Goal: Communication & Community: Answer question/provide support

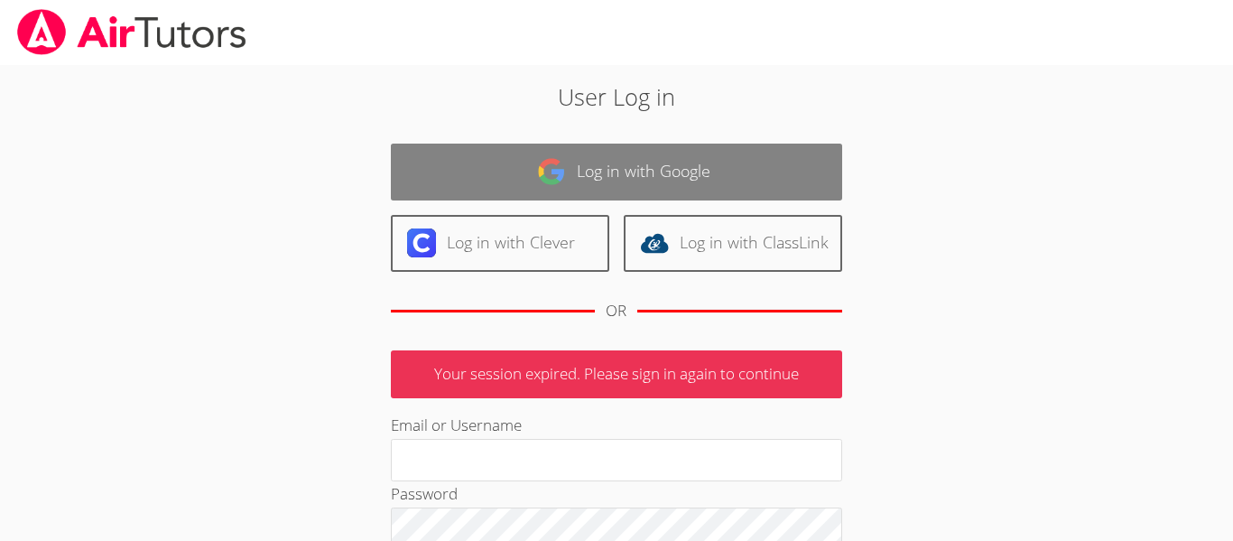
click at [571, 191] on link "Log in with Google" at bounding box center [616, 172] width 451 height 57
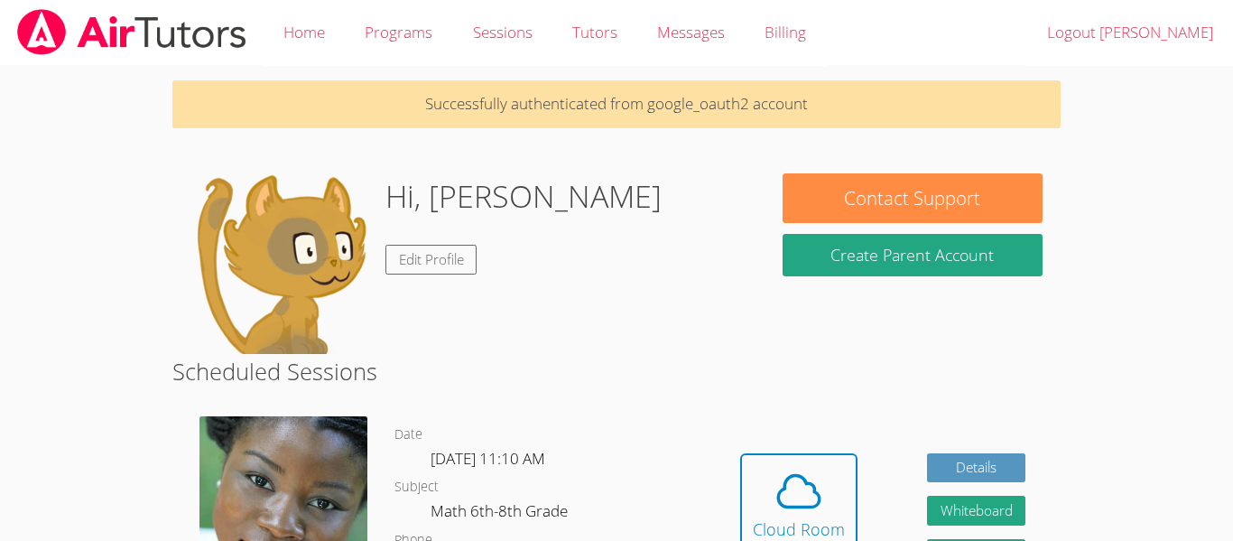
click at [571, 191] on div "Hi, [PERSON_NAME] Edit Profile" at bounding box center [468, 263] width 556 height 181
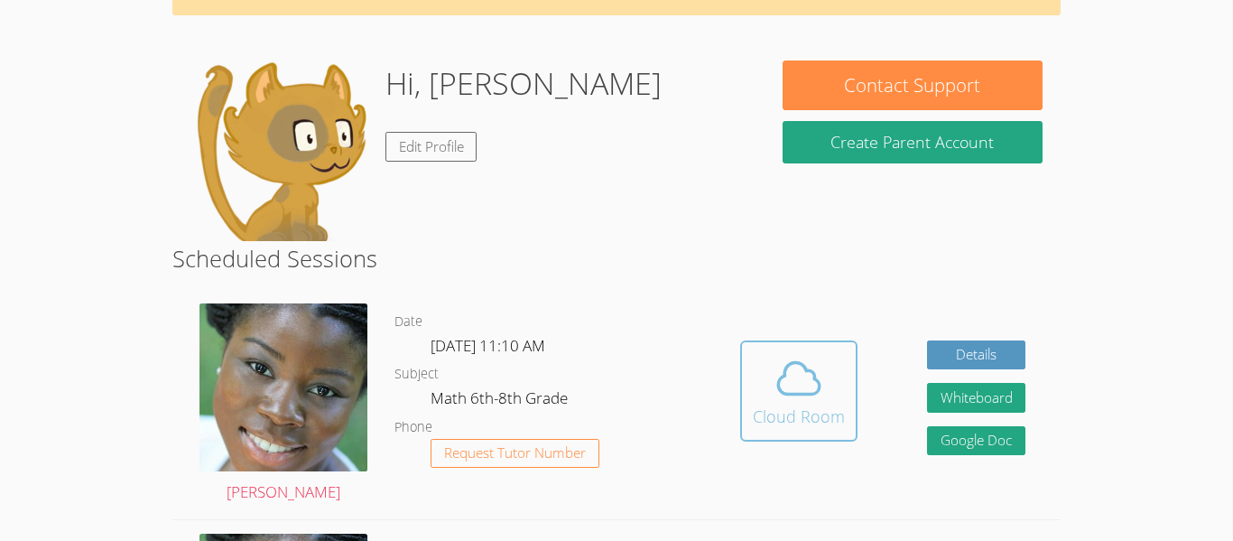
scroll to position [114, 0]
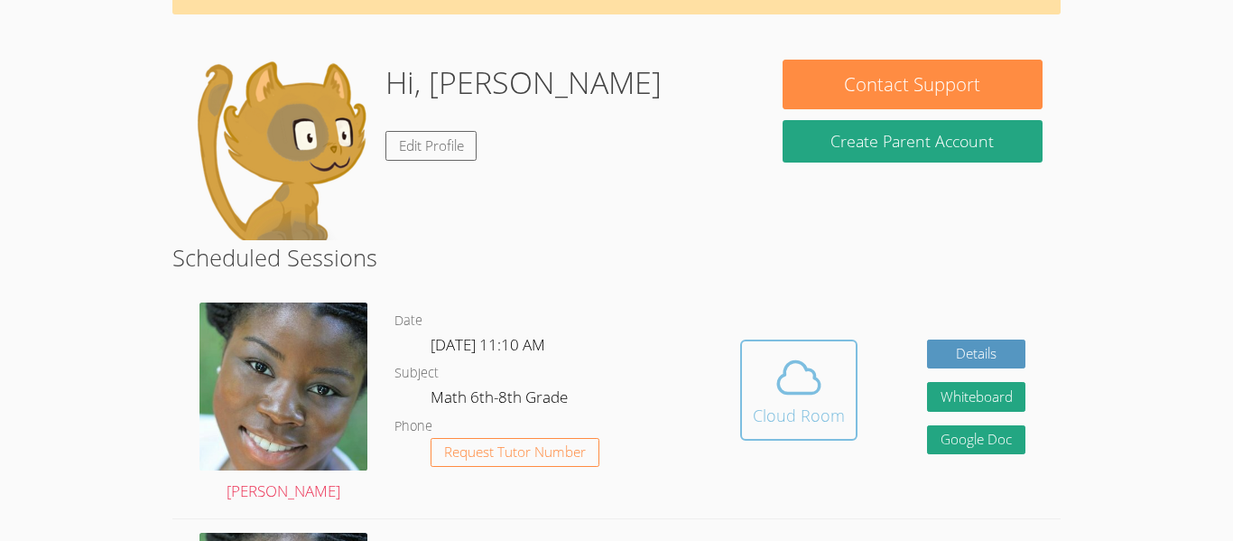
click at [766, 399] on span at bounding box center [799, 377] width 92 height 51
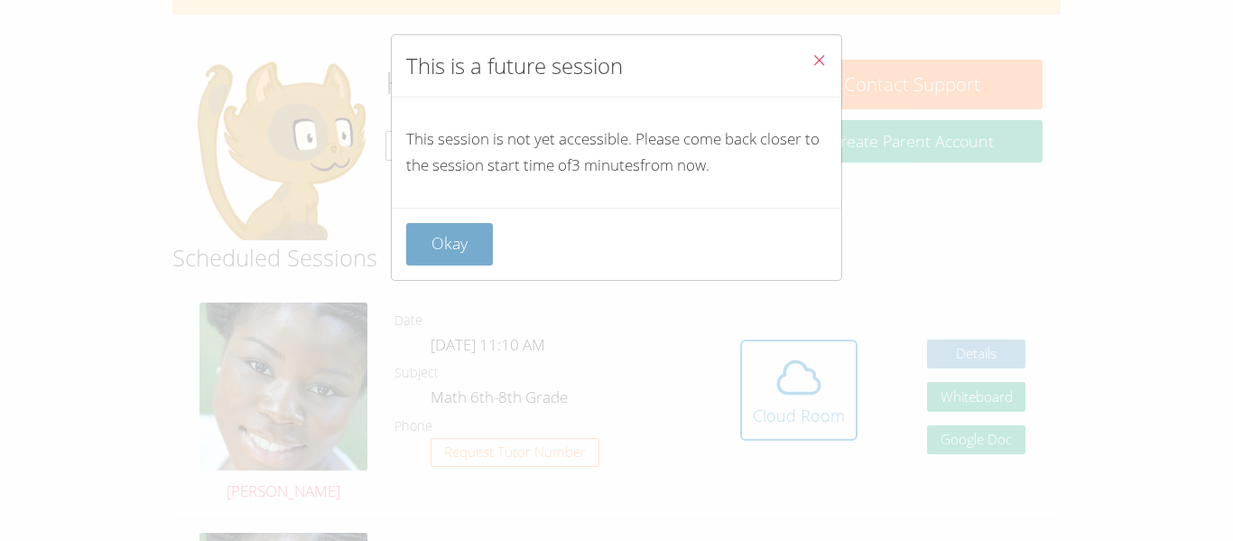
click at [441, 238] on button "Okay" at bounding box center [449, 244] width 87 height 42
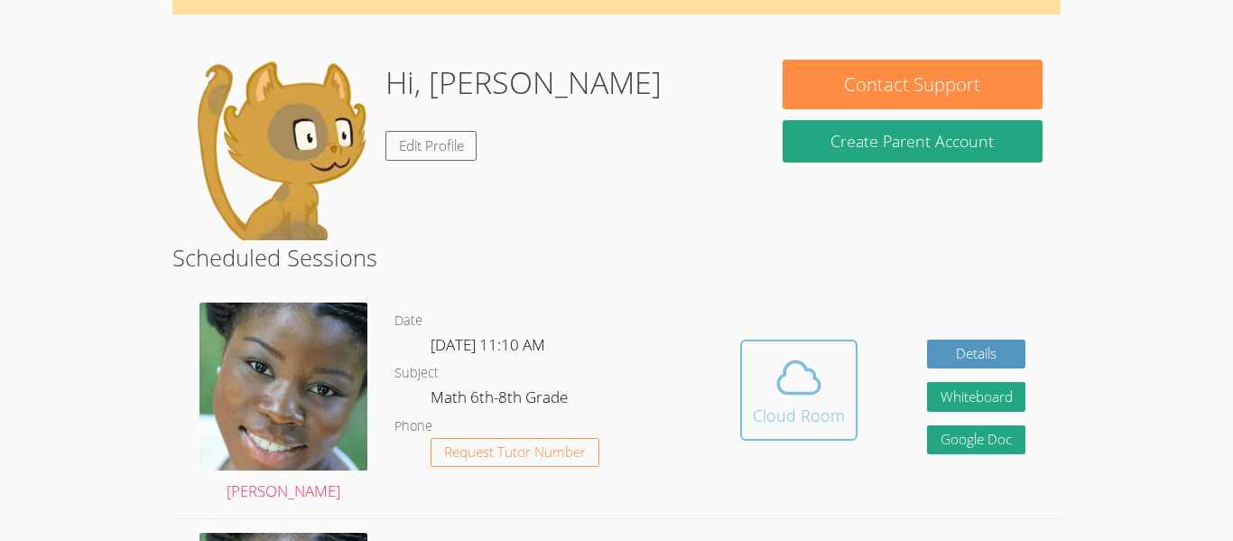
click at [777, 399] on icon at bounding box center [799, 377] width 51 height 51
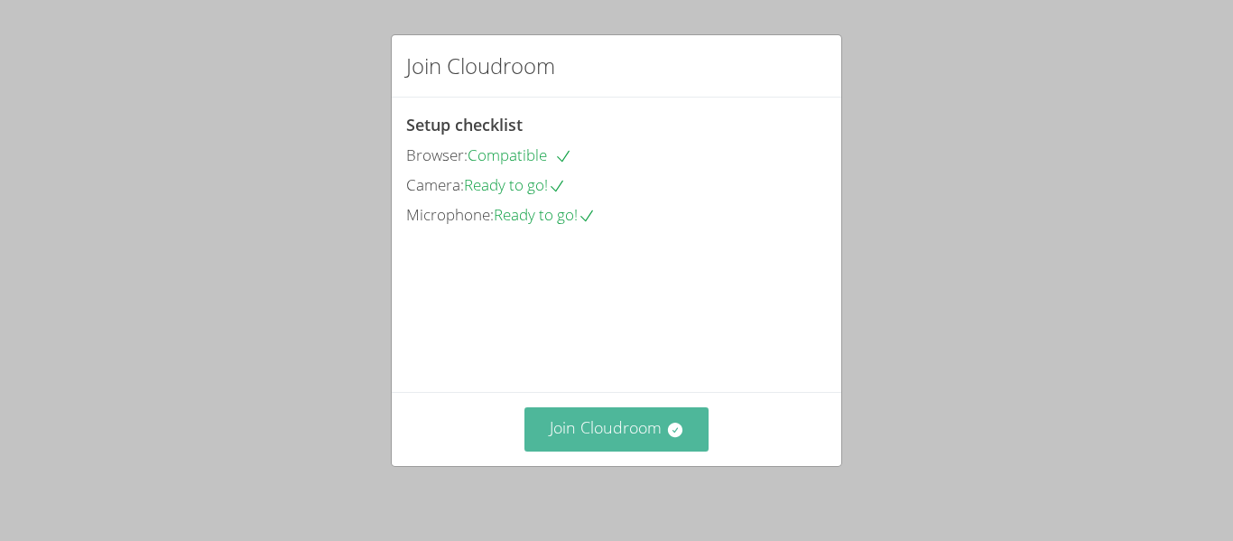
click at [571, 449] on button "Join Cloudroom" at bounding box center [617, 429] width 185 height 44
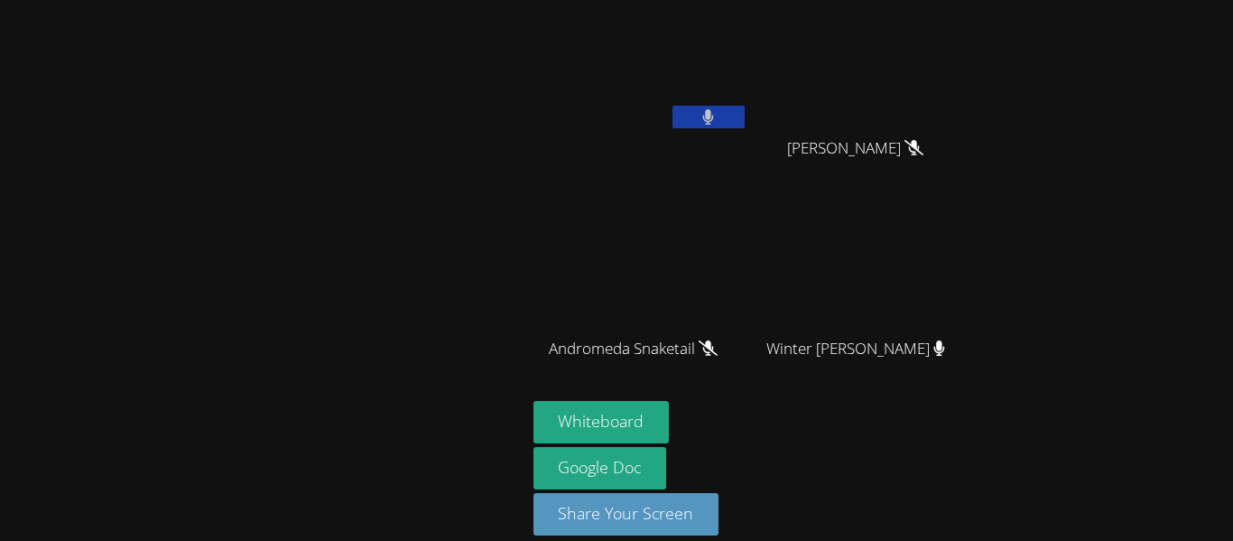
click at [720, 123] on button at bounding box center [709, 117] width 72 height 23
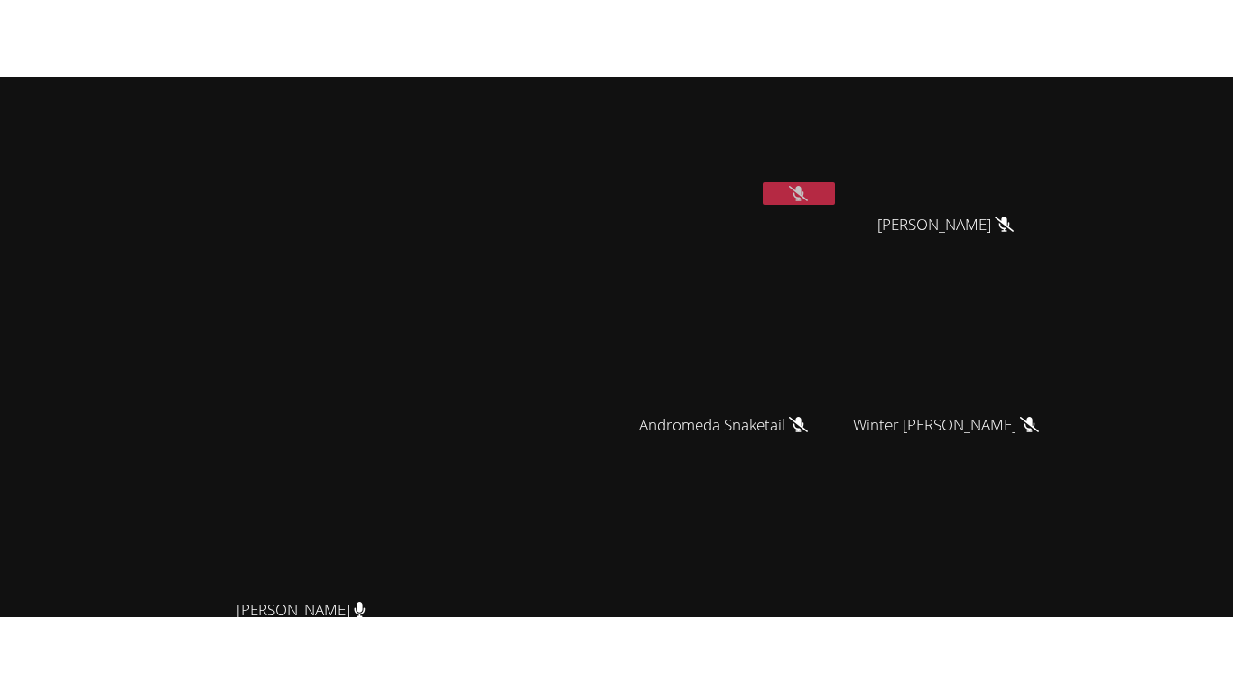
scroll to position [220, 0]
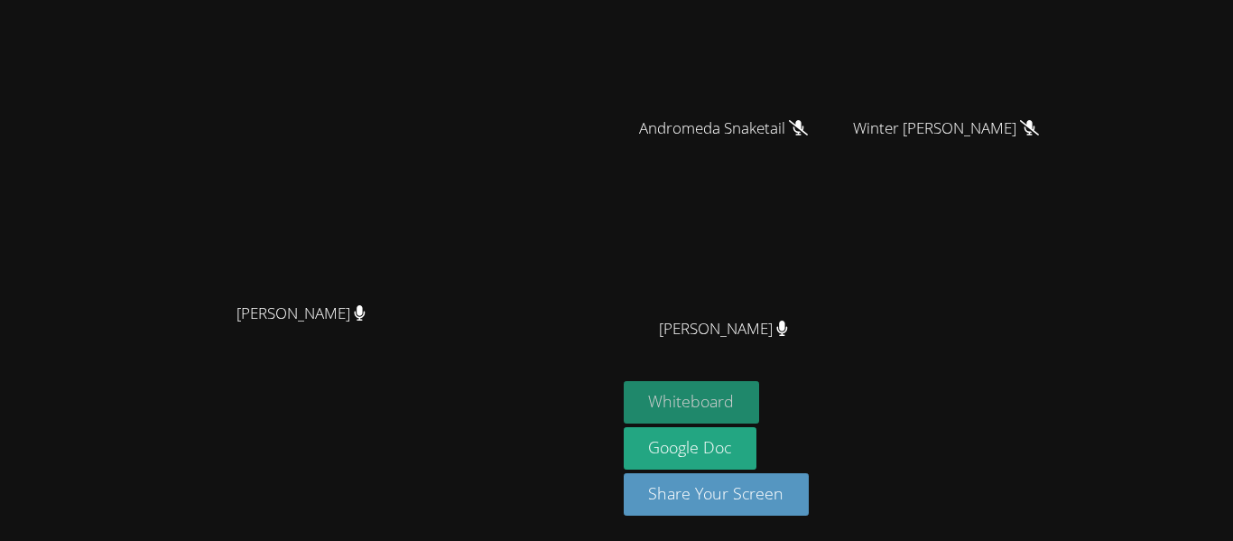
click at [760, 391] on button "Whiteboard" at bounding box center [692, 402] width 136 height 42
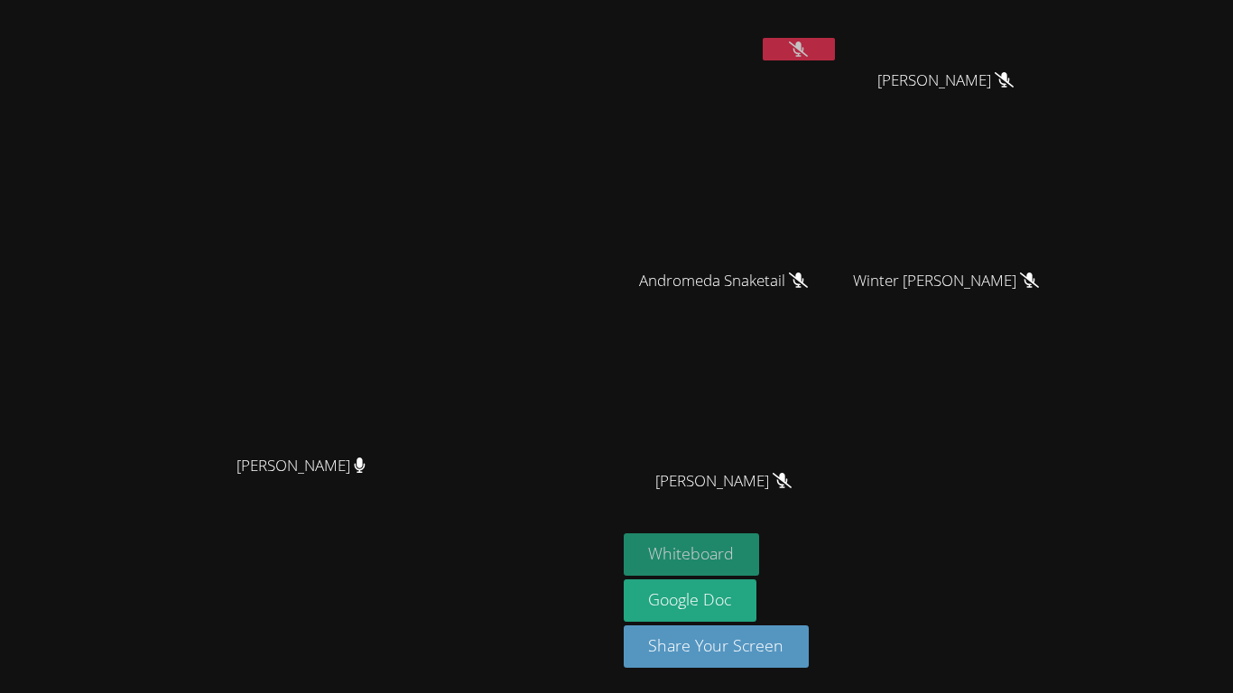
scroll to position [0, 0]
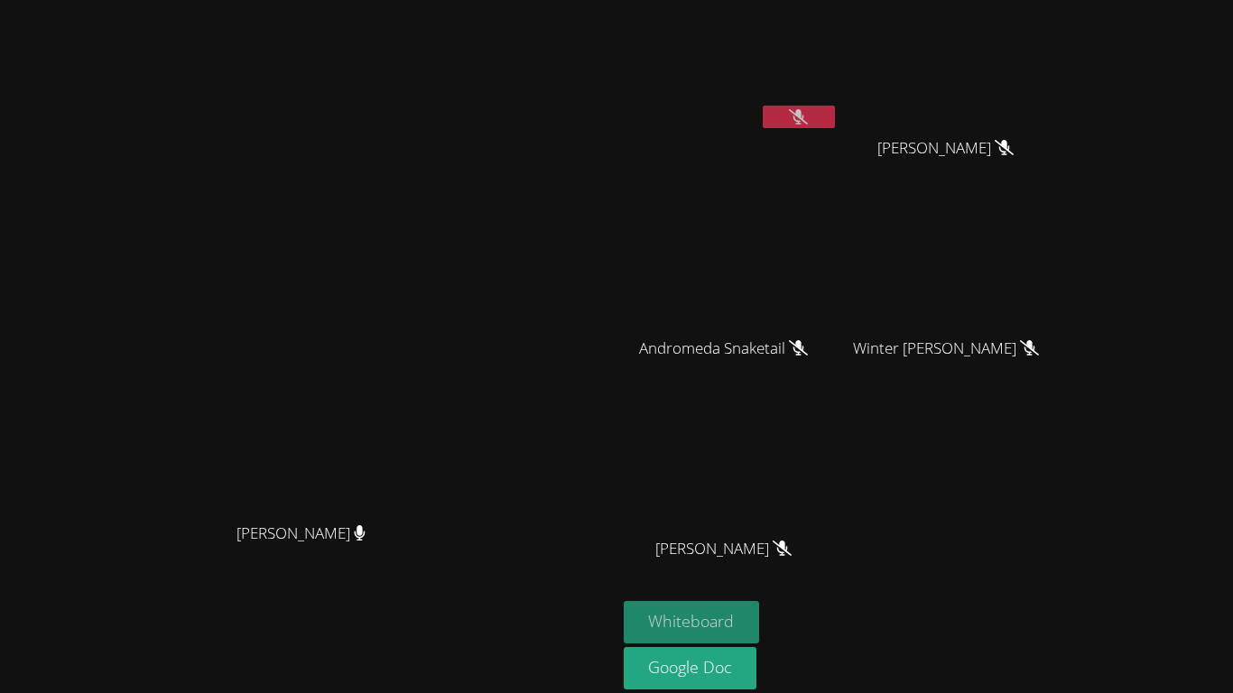
click at [760, 540] on button "Whiteboard" at bounding box center [692, 622] width 136 height 42
click at [835, 119] on button at bounding box center [799, 117] width 72 height 23
click at [443, 514] on video at bounding box center [307, 344] width 271 height 339
click at [804, 116] on icon at bounding box center [799, 116] width 11 height 15
click at [808, 122] on icon at bounding box center [798, 116] width 19 height 15
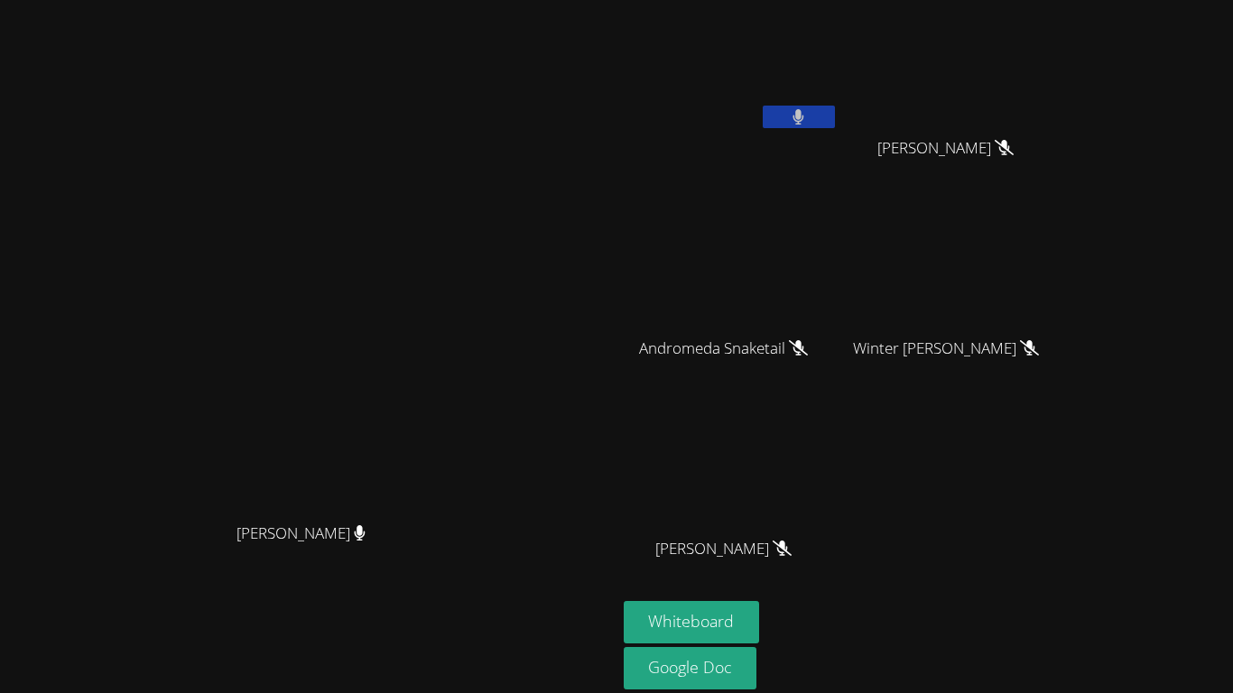
click at [804, 122] on icon at bounding box center [799, 116] width 12 height 15
click at [808, 122] on icon at bounding box center [798, 116] width 19 height 15
click at [835, 110] on button at bounding box center [799, 117] width 72 height 23
click at [808, 113] on icon at bounding box center [798, 116] width 19 height 15
click at [835, 110] on button at bounding box center [799, 117] width 72 height 23
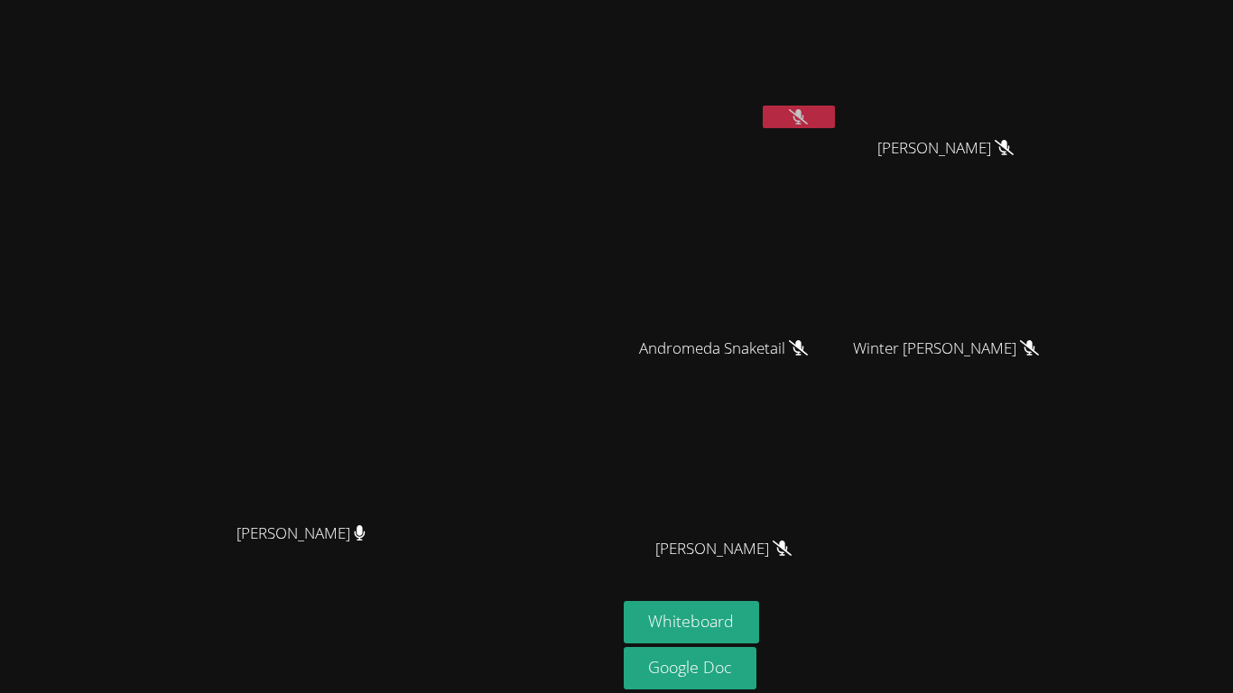
click at [508, 19] on div "Mykia Richards Mykia Richards" at bounding box center [308, 380] width 602 height 747
click at [586, 37] on div "Mykia Richards Mykia Richards" at bounding box center [308, 380] width 602 height 747
click at [835, 128] on div at bounding box center [799, 119] width 72 height 27
click at [835, 118] on button at bounding box center [799, 117] width 72 height 23
click at [835, 119] on button at bounding box center [799, 117] width 72 height 23
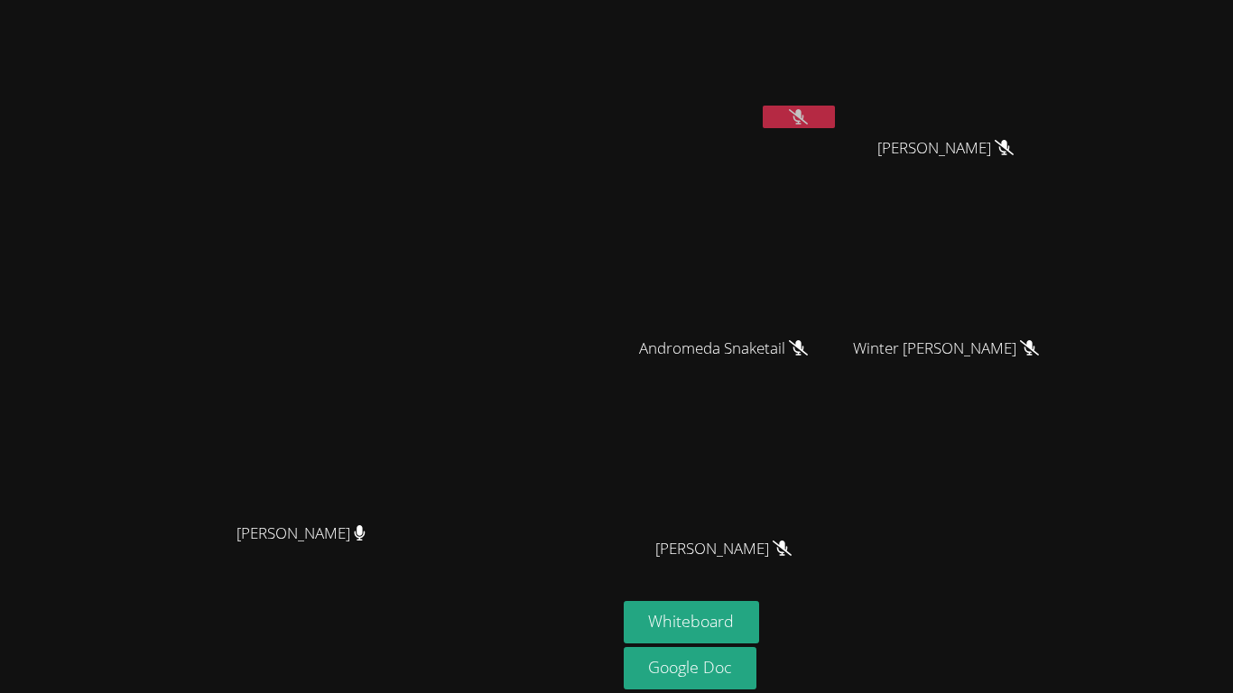
click at [835, 113] on button at bounding box center [799, 117] width 72 height 23
click at [804, 116] on icon at bounding box center [799, 116] width 11 height 15
click at [835, 119] on button at bounding box center [799, 117] width 72 height 23
click at [835, 121] on button at bounding box center [799, 117] width 72 height 23
click at [760, 540] on button "Whiteboard" at bounding box center [692, 622] width 136 height 42
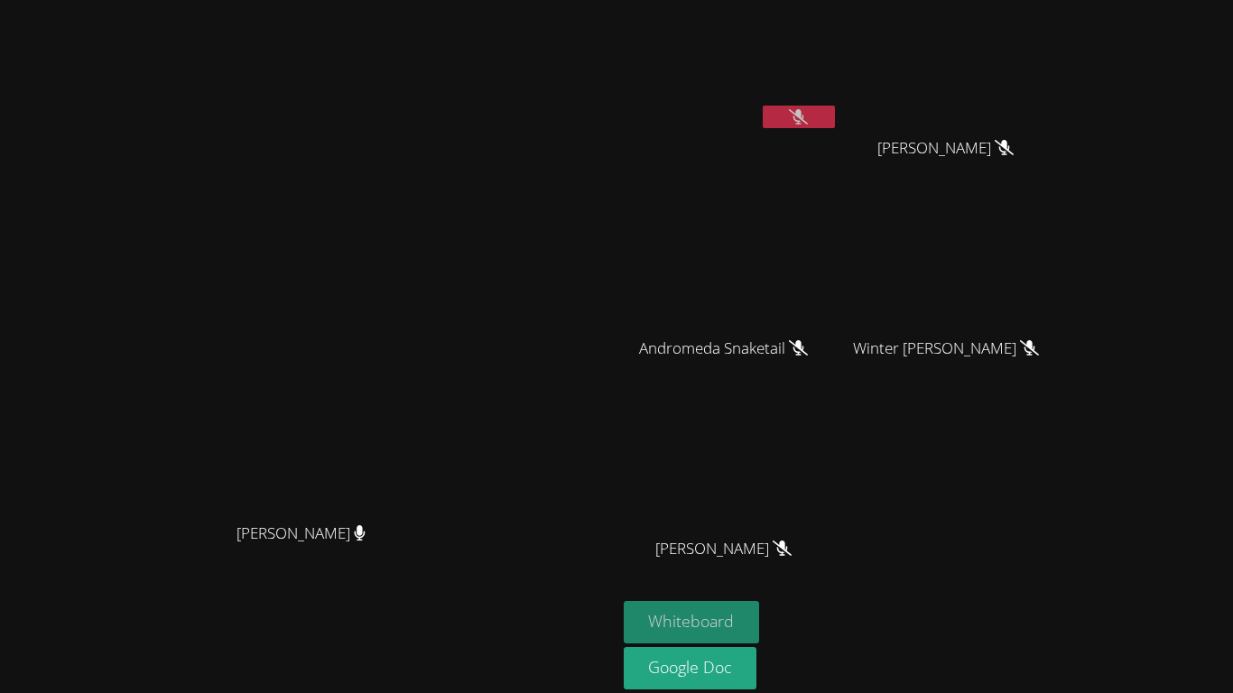
click at [760, 540] on button "Whiteboard" at bounding box center [692, 622] width 136 height 42
click at [835, 114] on button at bounding box center [799, 117] width 72 height 23
click at [835, 120] on button at bounding box center [799, 117] width 72 height 23
click at [760, 540] on button "Whiteboard" at bounding box center [692, 622] width 136 height 42
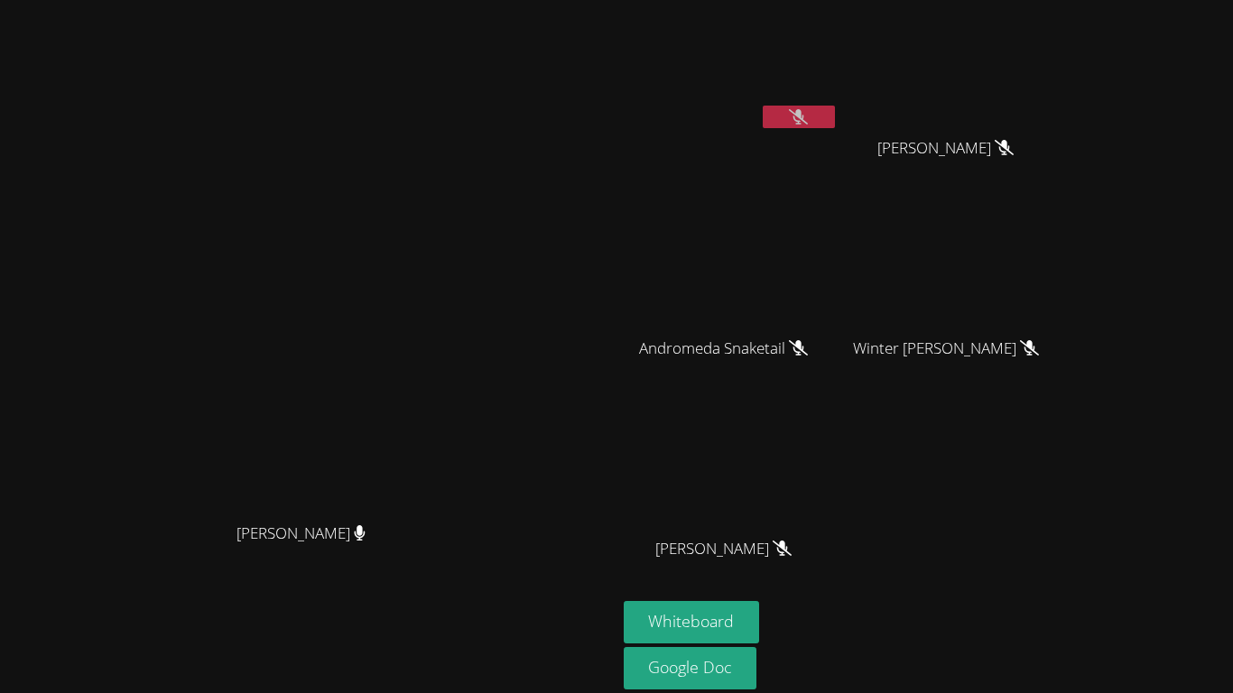
click at [835, 128] on div at bounding box center [799, 119] width 72 height 27
click at [808, 120] on icon at bounding box center [798, 116] width 19 height 15
click at [835, 119] on button at bounding box center [799, 117] width 72 height 23
click at [763, 106] on button at bounding box center [799, 117] width 72 height 23
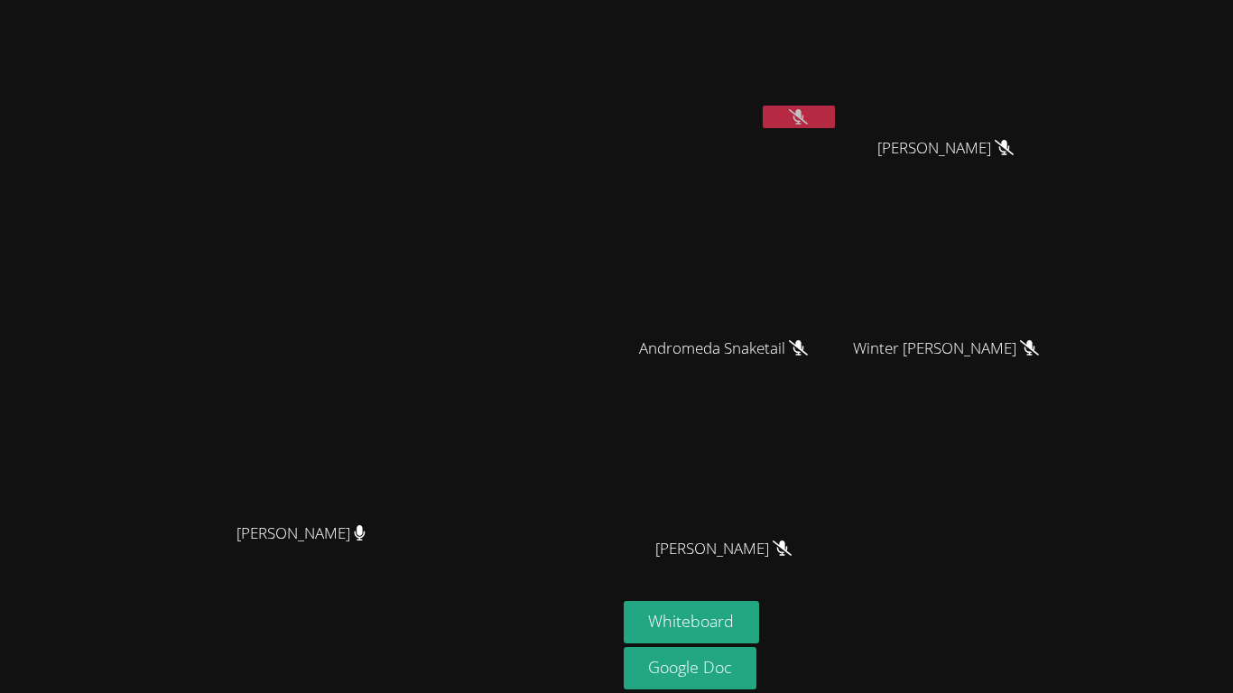
click at [763, 106] on button at bounding box center [799, 117] width 72 height 23
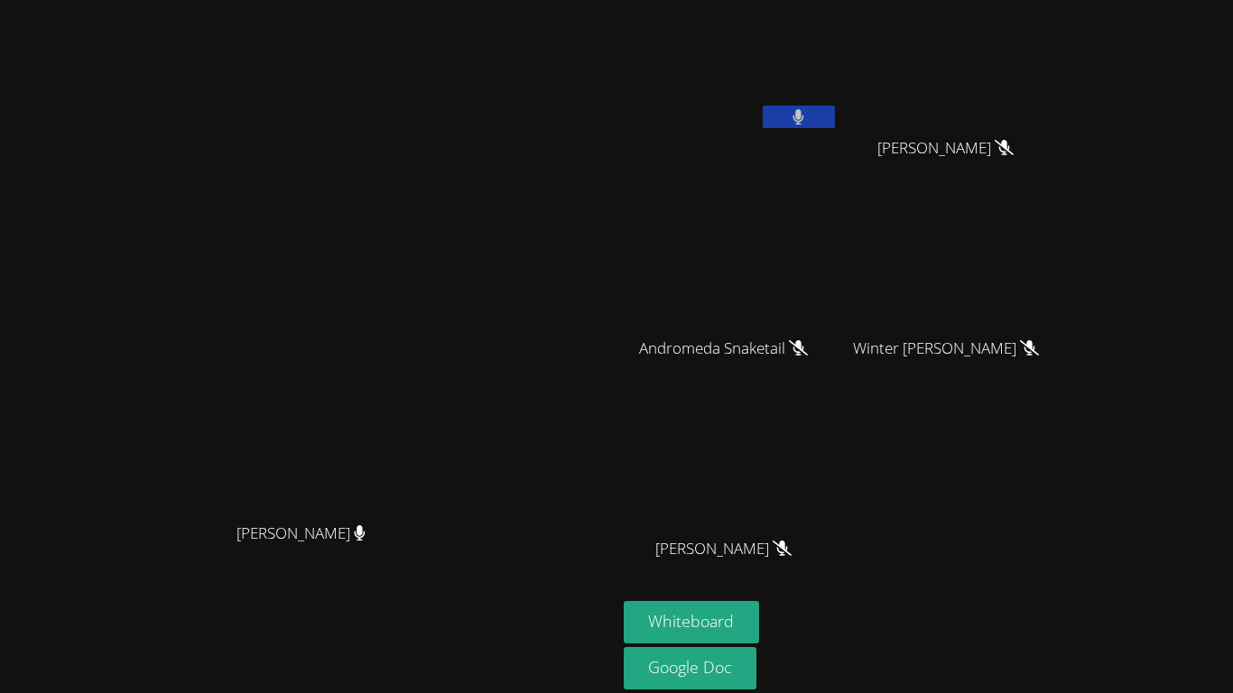
click at [763, 106] on button at bounding box center [799, 117] width 72 height 23
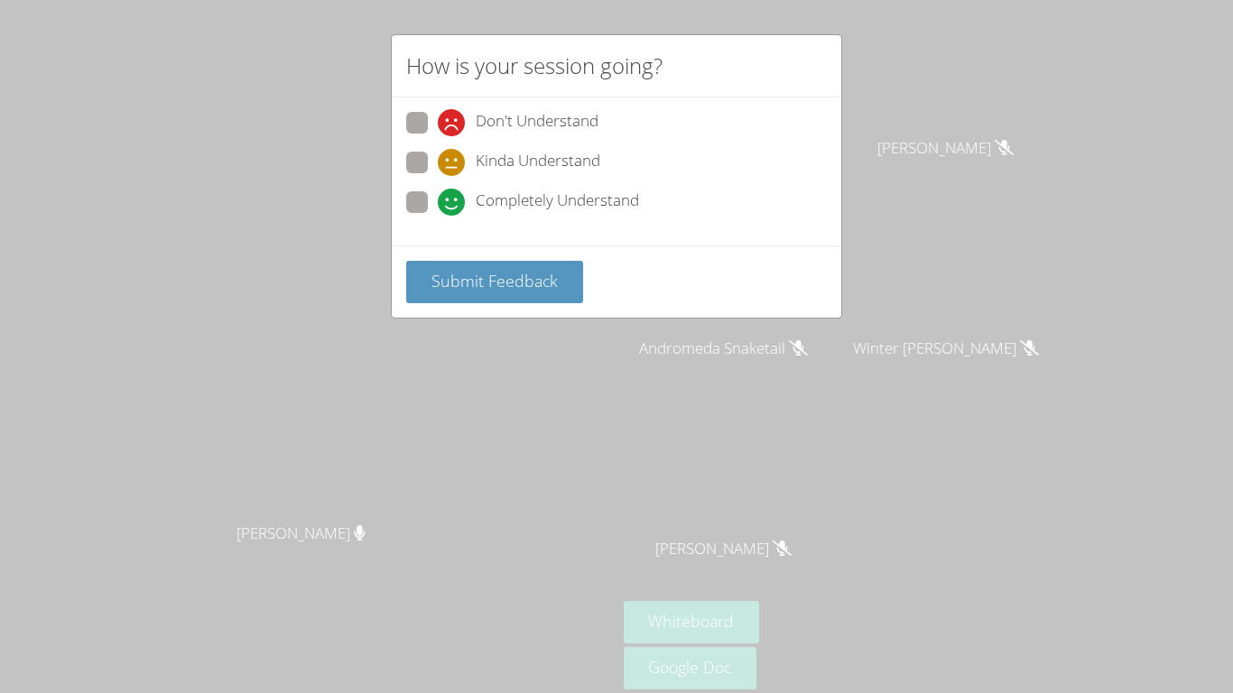
click at [438, 216] on span at bounding box center [438, 216] width 0 height 0
click at [438, 197] on input "Completely Understand" at bounding box center [445, 198] width 15 height 15
radio input "true"
click at [488, 291] on span "Submit Feedback" at bounding box center [495, 281] width 126 height 22
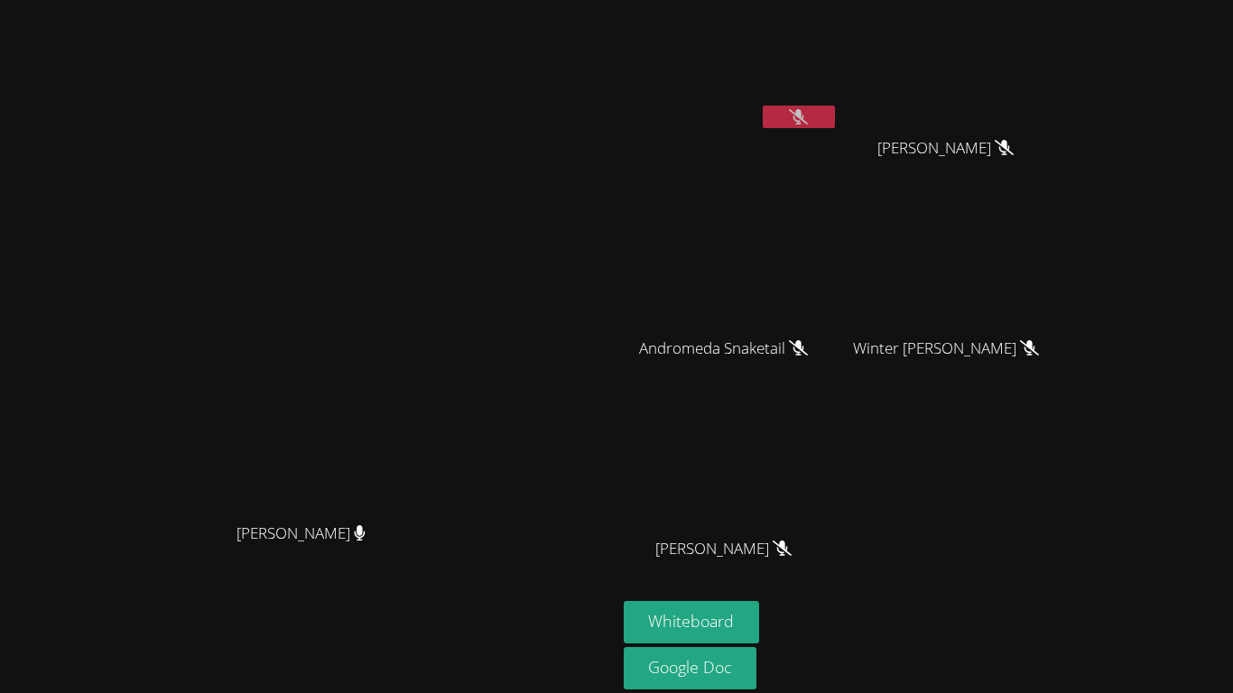
click at [839, 540] on div "Jeremiah Cosby" at bounding box center [731, 565] width 215 height 72
